Goal: Task Accomplishment & Management: Manage account settings

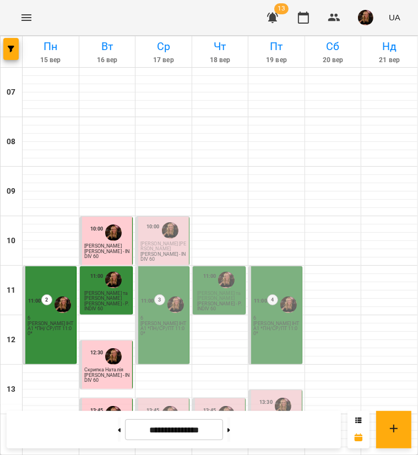
scroll to position [454, 0]
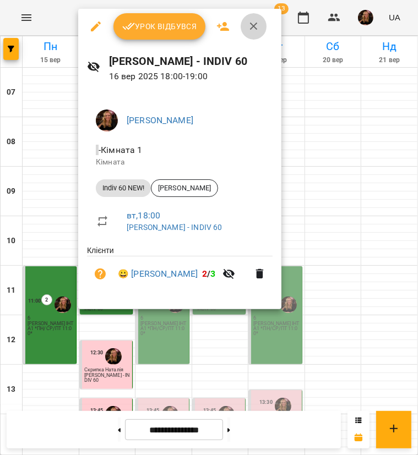
click at [254, 24] on icon "button" at bounding box center [253, 26] width 13 height 13
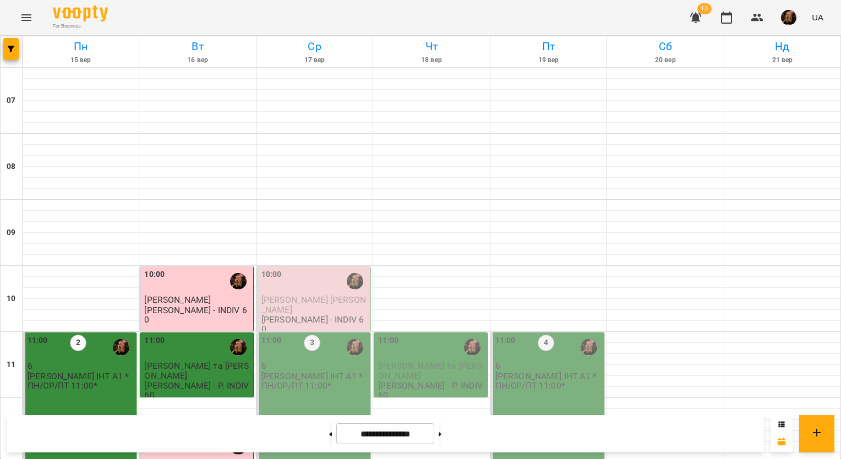
scroll to position [580, 0]
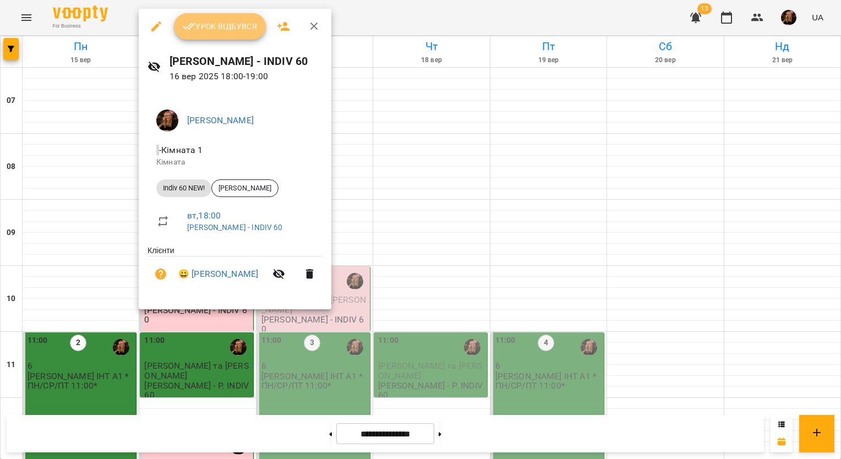
click at [231, 29] on span "Урок відбувся" at bounding box center [220, 26] width 75 height 13
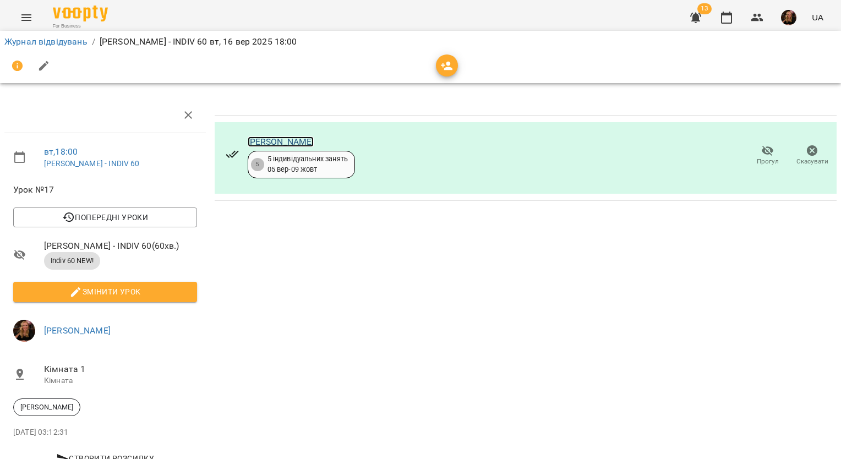
click at [295, 138] on link "[PERSON_NAME]" at bounding box center [281, 142] width 67 height 10
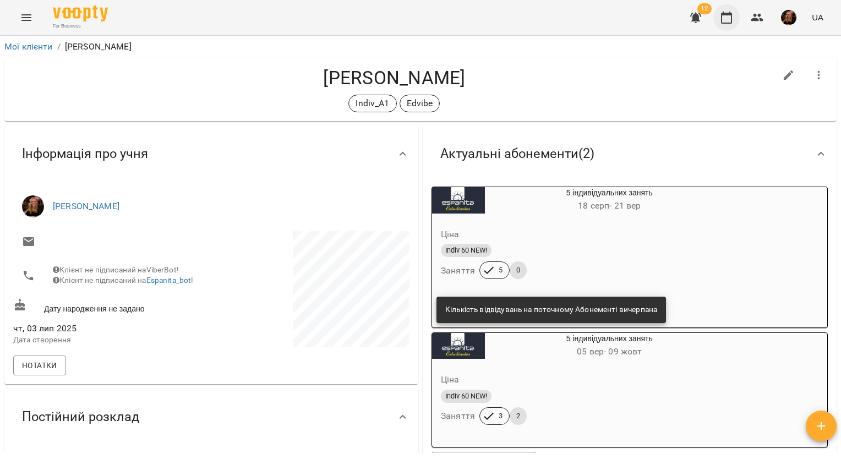
click at [731, 23] on icon "button" at bounding box center [726, 18] width 11 height 12
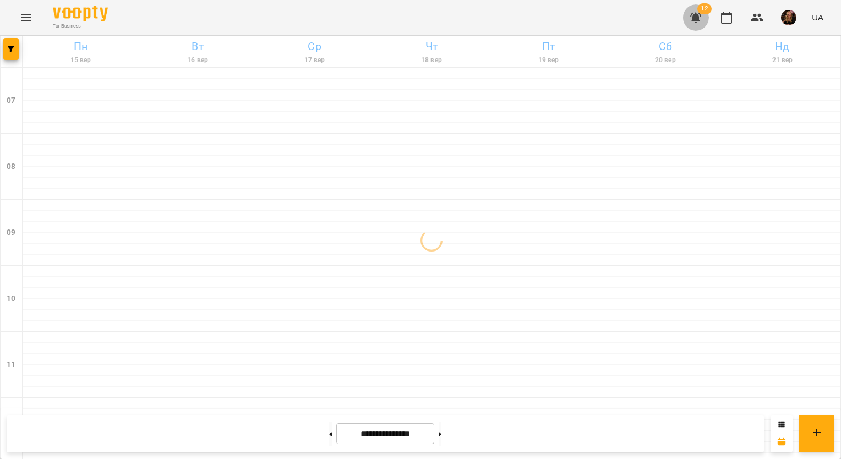
click at [706, 16] on button "button" at bounding box center [696, 17] width 26 height 26
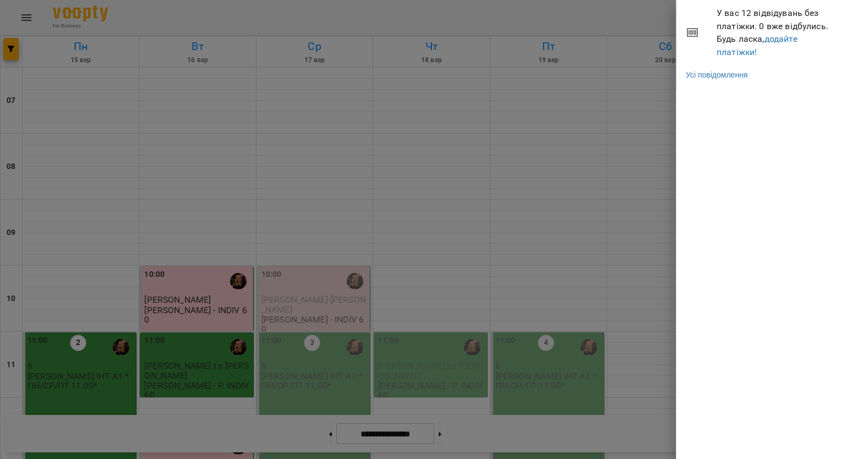
click at [575, 19] on div at bounding box center [420, 229] width 841 height 459
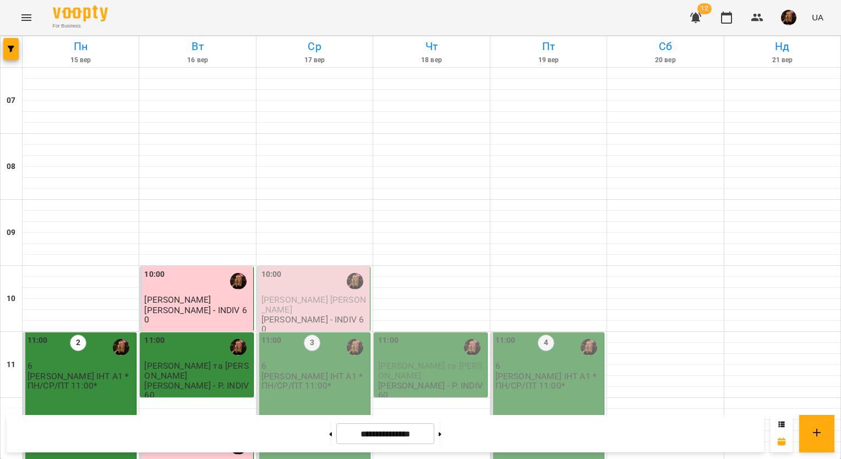
scroll to position [660, 0]
click at [728, 19] on icon "button" at bounding box center [726, 17] width 13 height 13
